Goal: Information Seeking & Learning: Learn about a topic

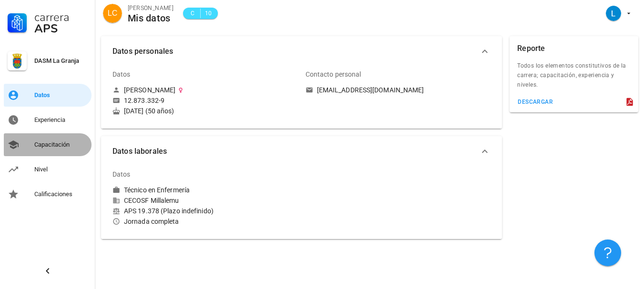
click at [63, 145] on div "Capacitación" at bounding box center [60, 145] width 53 height 8
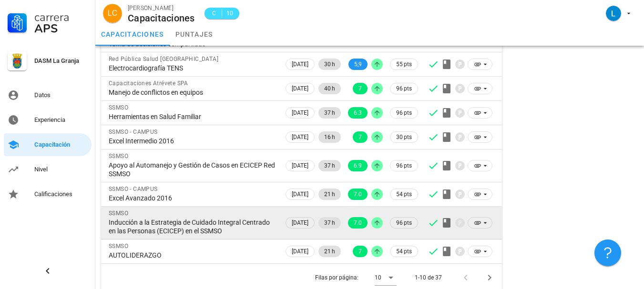
scroll to position [159, 0]
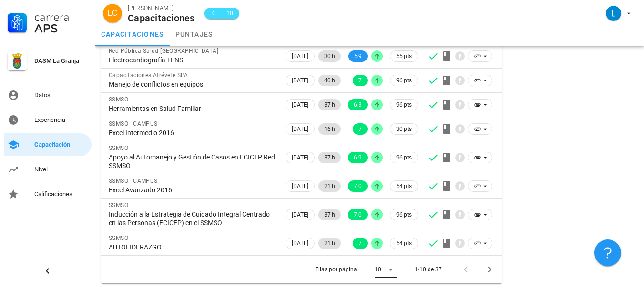
click at [393, 267] on icon at bounding box center [390, 269] width 11 height 11
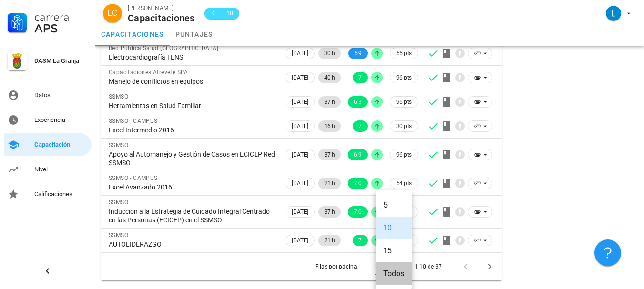
click at [393, 269] on div "Todos" at bounding box center [393, 273] width 21 height 9
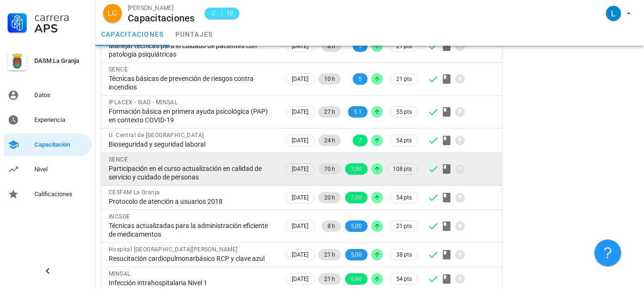
scroll to position [918, 0]
